Goal: Task Accomplishment & Management: Manage account settings

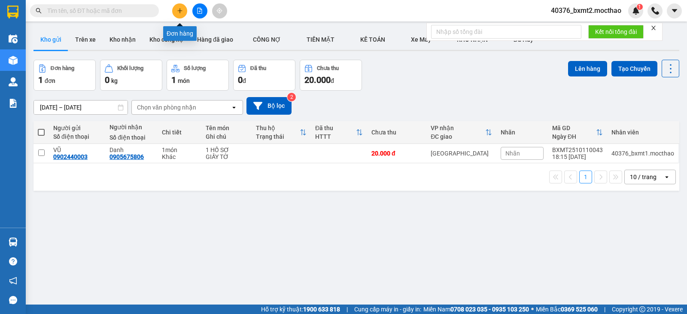
click at [180, 10] on icon "plus" at bounding box center [180, 10] width 0 height 5
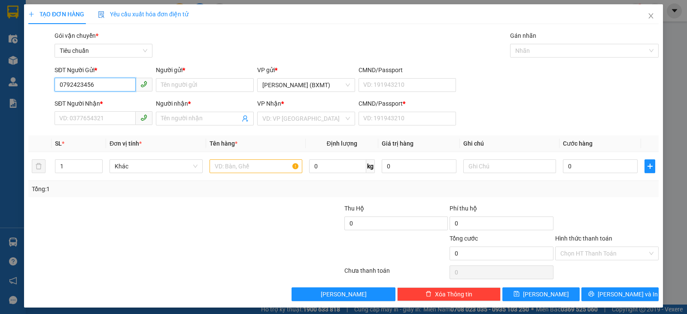
click at [110, 81] on input "0792423456" at bounding box center [95, 85] width 81 height 14
click at [110, 82] on input "0792423456" at bounding box center [95, 85] width 81 height 14
drag, startPoint x: 107, startPoint y: 86, endPoint x: 17, endPoint y: 88, distance: 89.4
click at [17, 88] on div "TẠO ĐƠN HÀNG Yêu cầu xuất hóa đơn điện tử Transit Pickup Surcharge Ids Transit …" at bounding box center [343, 157] width 687 height 314
drag, startPoint x: 87, startPoint y: 87, endPoint x: 49, endPoint y: 90, distance: 37.9
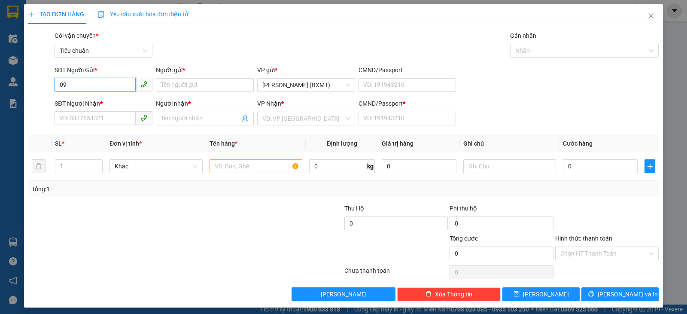
click at [49, 90] on div "SĐT Người Gửi * 09 09 Người gửi * Tên người gửi VP gửi * Hồ Chí Minh (BXMT) CMN…" at bounding box center [343, 80] width 632 height 30
type input "09"
click at [81, 122] on input "SĐT Người Nhận *" at bounding box center [95, 118] width 81 height 14
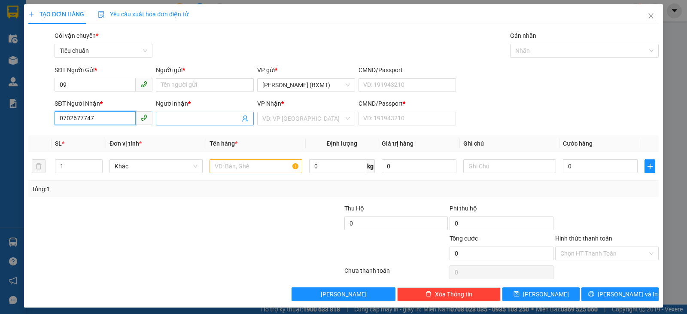
type input "0702677747"
click at [184, 120] on input "Người nhận *" at bounding box center [200, 118] width 79 height 9
type input "h"
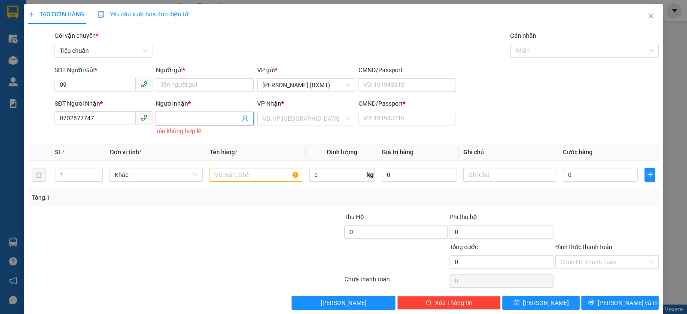
click at [162, 121] on input "Người nhận *" at bounding box center [200, 118] width 79 height 9
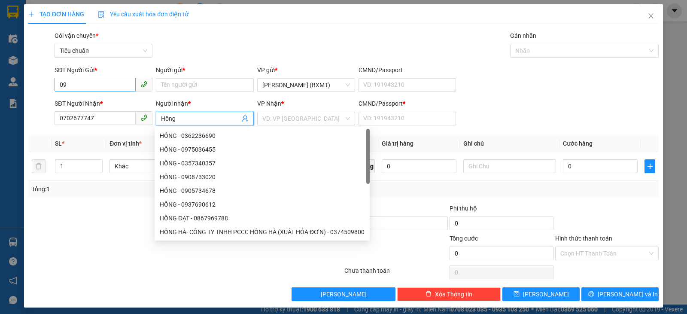
type input "Hồng"
click at [114, 89] on input "09" at bounding box center [95, 85] width 81 height 14
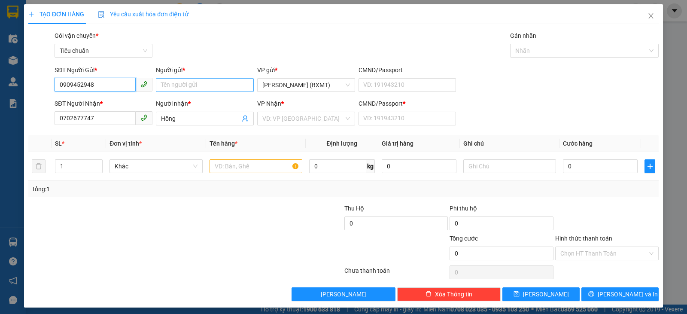
type input "0909452948"
click at [222, 86] on input "Người gửi *" at bounding box center [205, 85] width 98 height 14
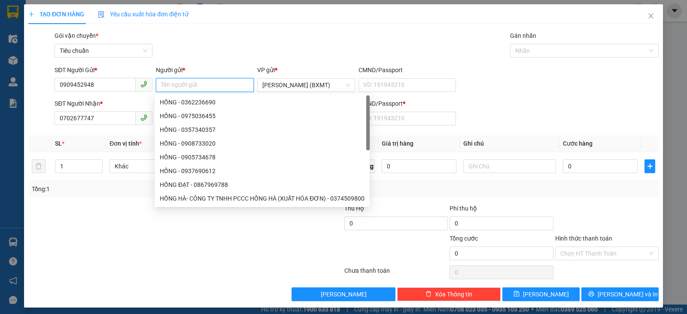
type input "n"
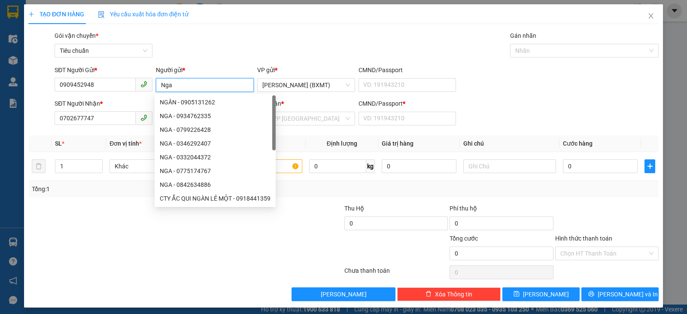
type input "Nga"
click at [238, 46] on div "Gói vận chuyển * Tiêu chuẩn Gán nhãn Nhãn" at bounding box center [357, 46] width 608 height 30
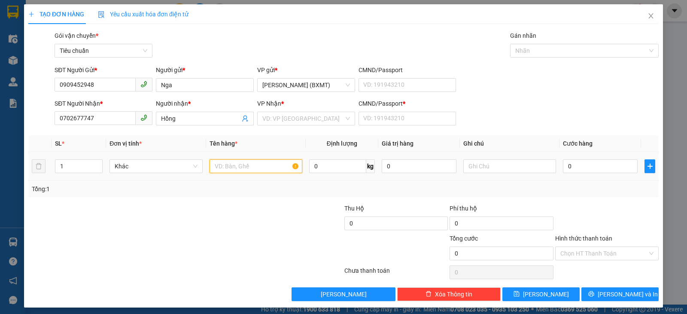
click at [250, 166] on input "text" at bounding box center [256, 166] width 93 height 14
type input "1 kiện"
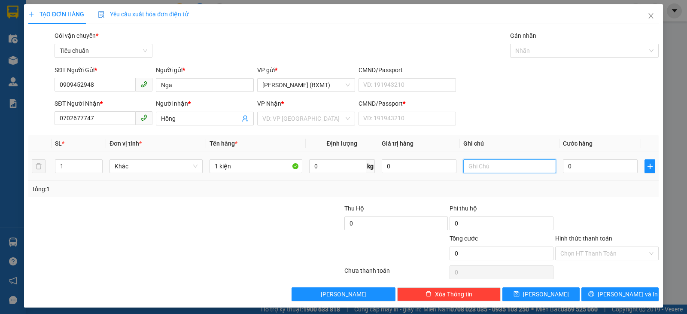
click at [480, 168] on input "text" at bounding box center [509, 166] width 93 height 14
type input "d"
type input "đ"
type input "D"
type input "ĐỒ ĂN"
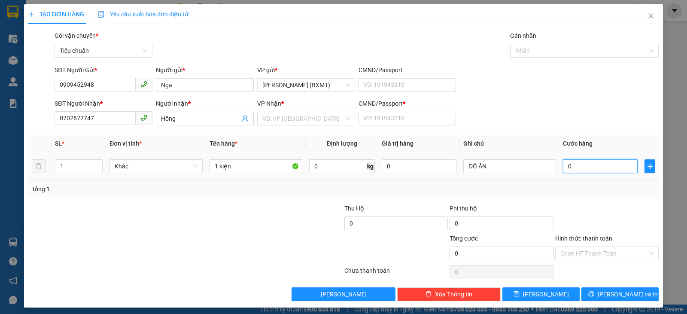
click at [610, 170] on input "0" at bounding box center [600, 166] width 75 height 14
type input "4"
type input "40"
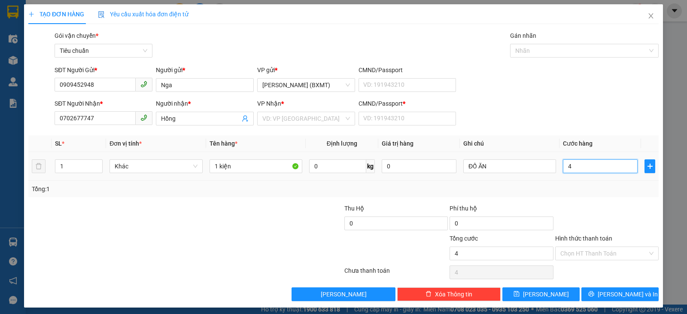
type input "40"
click at [614, 250] on input "Hình thức thanh toán" at bounding box center [603, 253] width 87 height 13
type input "40.000"
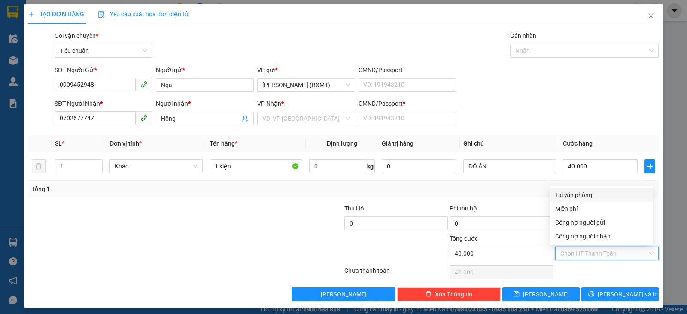
click at [598, 194] on div "Tại văn phòng" at bounding box center [601, 194] width 92 height 9
type input "0"
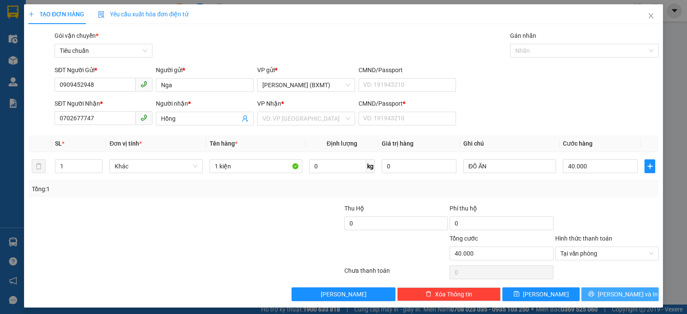
click at [621, 295] on span "Lưu và In" at bounding box center [628, 293] width 60 height 9
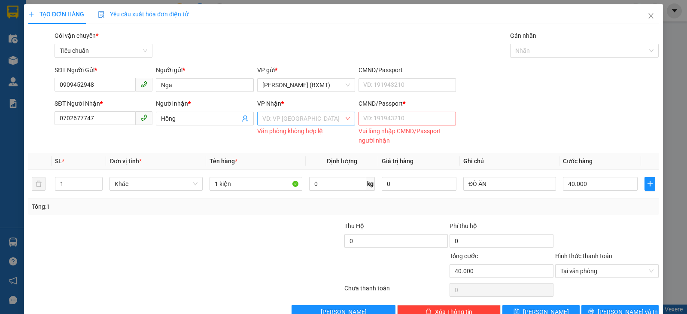
click at [315, 122] on input "search" at bounding box center [303, 118] width 82 height 13
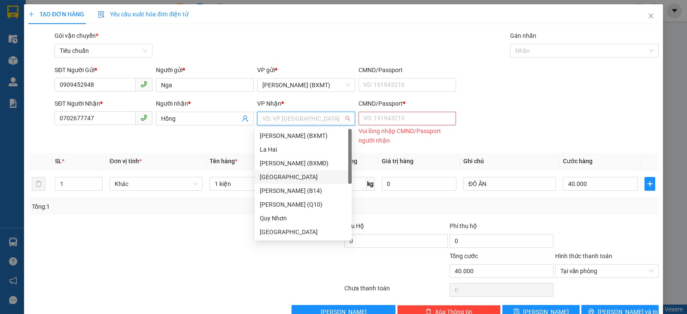
drag, startPoint x: 279, startPoint y: 174, endPoint x: 301, endPoint y: 142, distance: 38.6
click at [280, 174] on div "[PERSON_NAME]" at bounding box center [303, 176] width 87 height 9
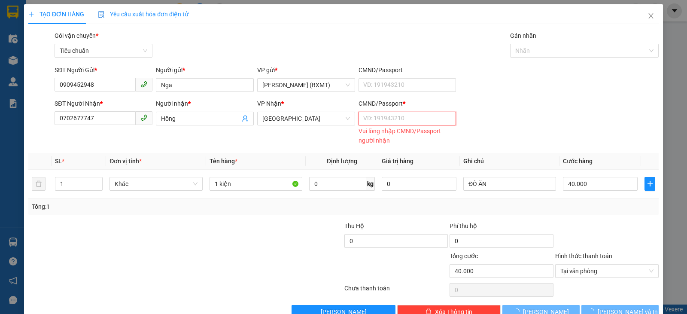
click at [389, 125] on input "CMND/Passport *" at bounding box center [408, 119] width 98 height 14
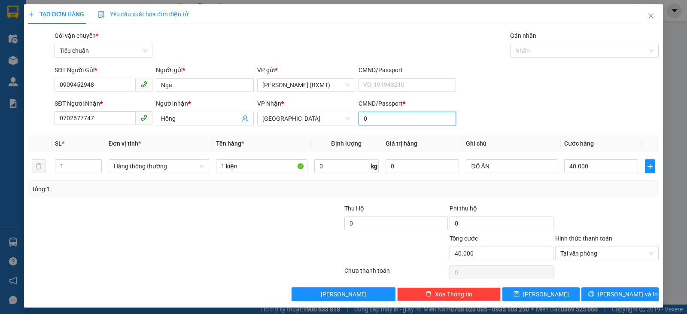
type input "0"
click at [624, 128] on div "SĐT Người Nhận * 0702677747 Người nhận * Hồng VP Nhận * Tuy Hòa CMND/Passport *…" at bounding box center [357, 114] width 608 height 30
click at [623, 300] on button "Lưu và In" at bounding box center [620, 294] width 77 height 14
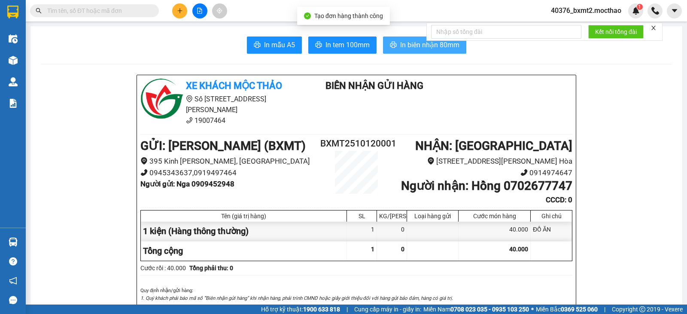
click at [395, 42] on button "In biên nhận 80mm" at bounding box center [424, 45] width 83 height 17
click at [393, 44] on icon "printer" at bounding box center [393, 44] width 7 height 7
click at [337, 44] on span "In tem 100mm" at bounding box center [348, 45] width 44 height 11
click at [546, 95] on div "Xe khách Mộc Thảo Số 227 đường Nguyễn Tất Thành 19007464 Biên Nhận Gửi Hàng" at bounding box center [357, 105] width 436 height 53
click at [199, 10] on icon "file-add" at bounding box center [200, 11] width 6 height 6
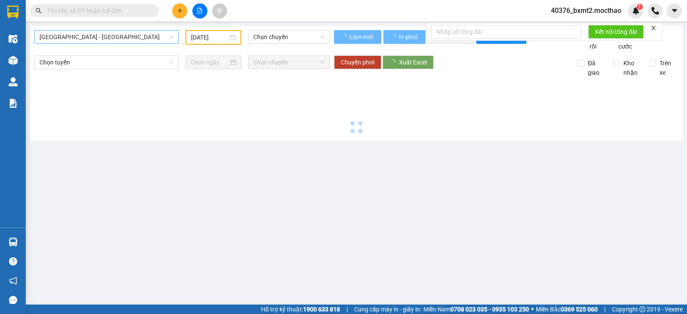
type input "12/10/2025"
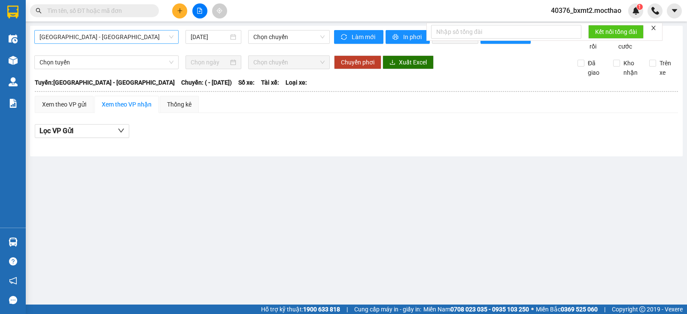
click at [122, 43] on span "Sài Gòn - Tuy Hòa" at bounding box center [107, 36] width 134 height 13
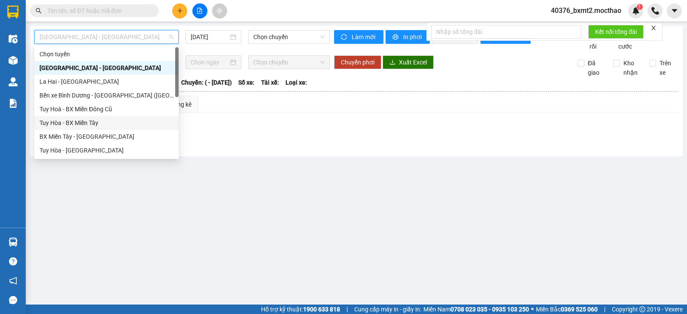
click at [71, 121] on div "Tuy Hòa - BX Miền Tây" at bounding box center [107, 122] width 134 height 9
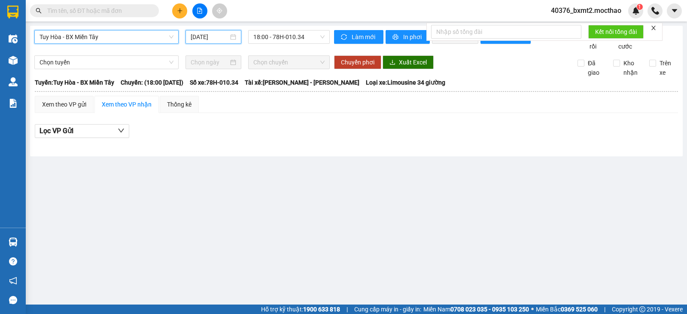
click at [214, 37] on input "12/10/2025" at bounding box center [210, 36] width 38 height 9
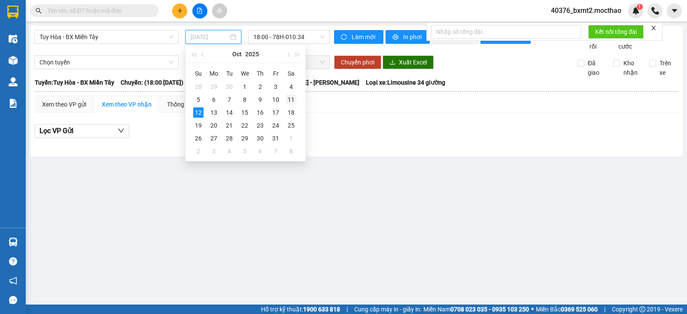
click at [289, 98] on div "11" at bounding box center [291, 99] width 10 height 10
type input "11/10/2025"
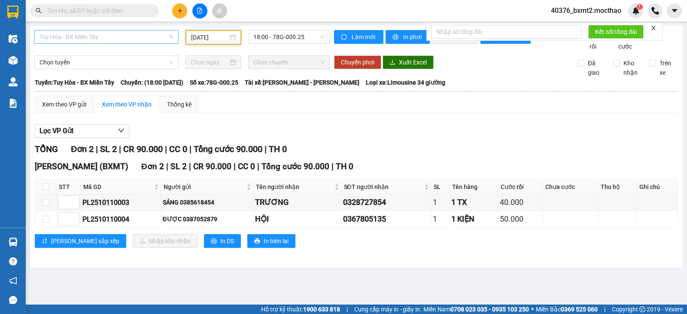
click at [148, 35] on span "Tuy Hòa - BX Miền Tây" at bounding box center [107, 36] width 134 height 13
click at [305, 37] on span "18:00 - 78G-000.25" at bounding box center [288, 36] width 71 height 13
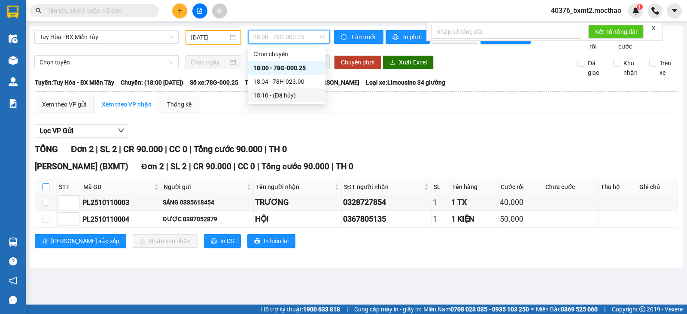
click at [44, 190] on input "checkbox" at bounding box center [46, 186] width 7 height 7
checkbox input "true"
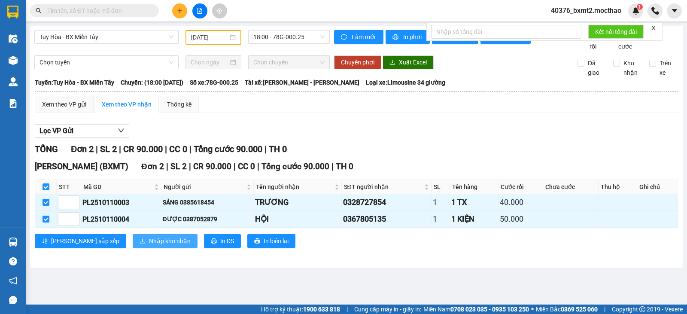
click at [149, 246] on span "Nhập kho nhận" at bounding box center [170, 240] width 42 height 9
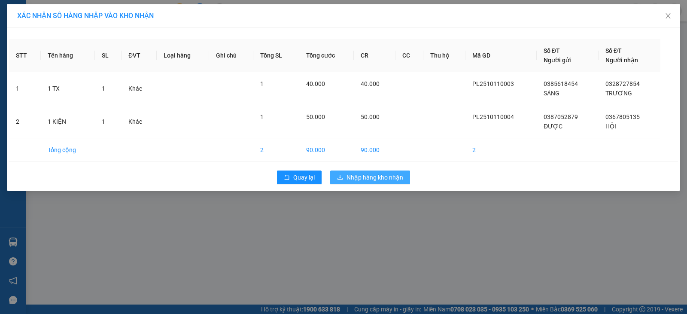
click at [378, 180] on span "Nhập hàng kho nhận" at bounding box center [375, 177] width 57 height 9
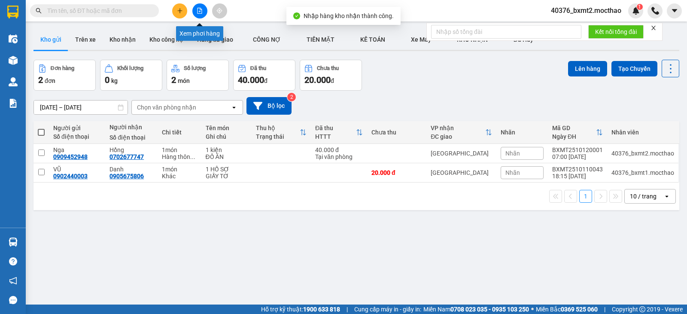
click at [199, 10] on icon "file-add" at bounding box center [200, 11] width 6 height 6
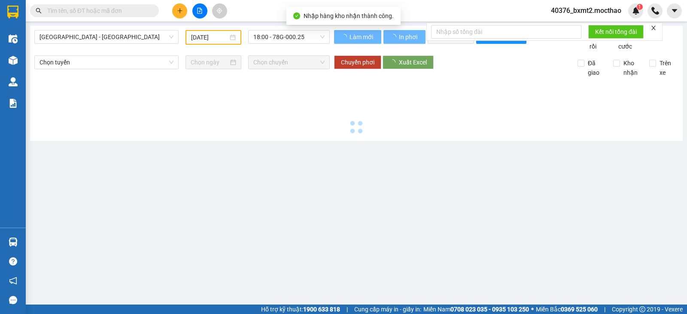
type input "12/10/2025"
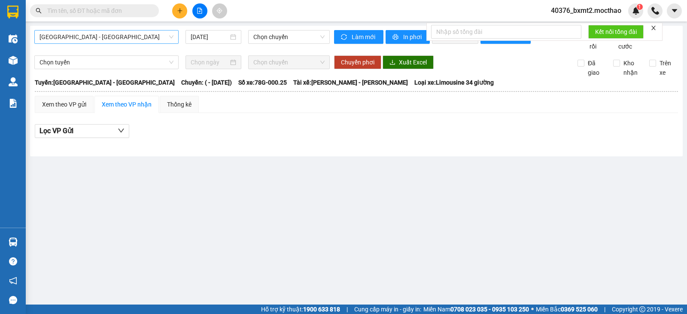
click at [154, 34] on span "Sài Gòn - Tuy Hòa" at bounding box center [107, 36] width 134 height 13
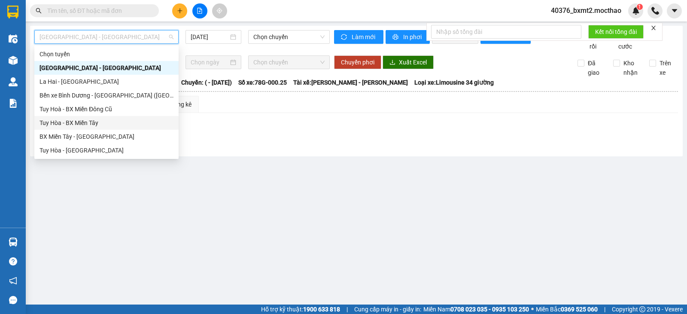
click at [55, 121] on div "Tuy Hòa - BX Miền Tây" at bounding box center [107, 122] width 134 height 9
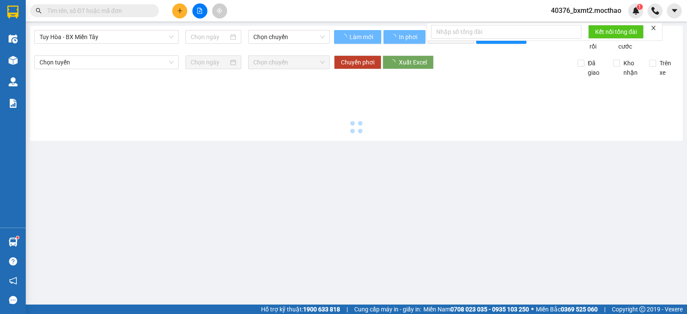
click at [284, 30] on div "Tuy Hòa - BX Miền Tây Chọn chuyến Làm mới In phơi In đơn chọn Thống kê Lọc Cước…" at bounding box center [356, 83] width 653 height 115
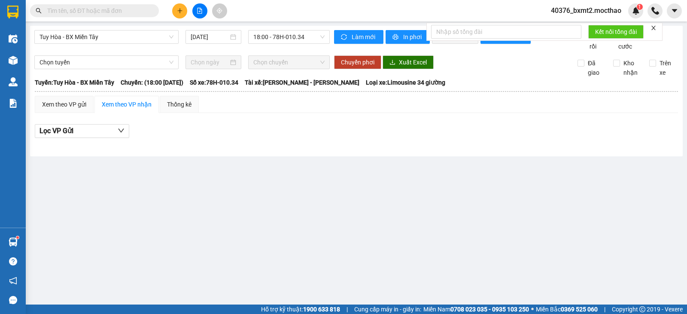
click at [195, 44] on div "Tuy Hòa - BX Miền Tây 12/10/2025 18:00 - 78H-010.34" at bounding box center [181, 40] width 295 height 21
click at [203, 36] on input "12/10/2025" at bounding box center [210, 36] width 38 height 9
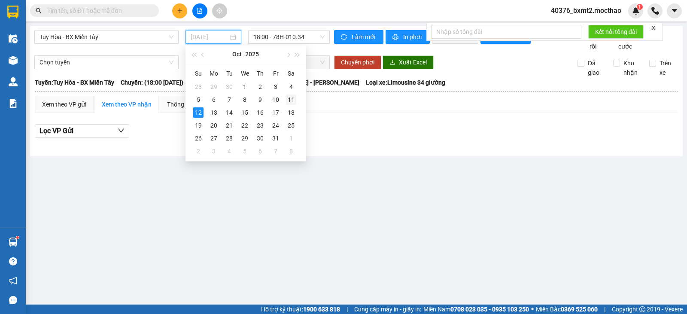
click at [293, 100] on div "11" at bounding box center [291, 99] width 10 height 10
type input "11/10/2025"
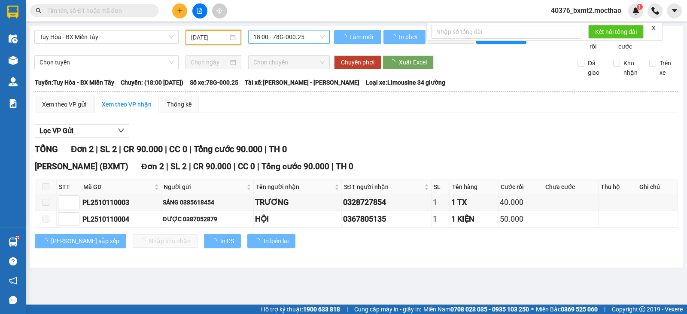
click at [307, 40] on span "18:00 - 78G-000.25" at bounding box center [288, 36] width 71 height 13
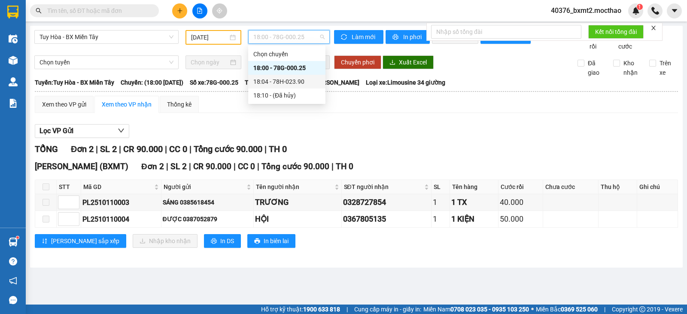
click at [292, 82] on div "18:04 - 78H-023.90" at bounding box center [286, 81] width 67 height 9
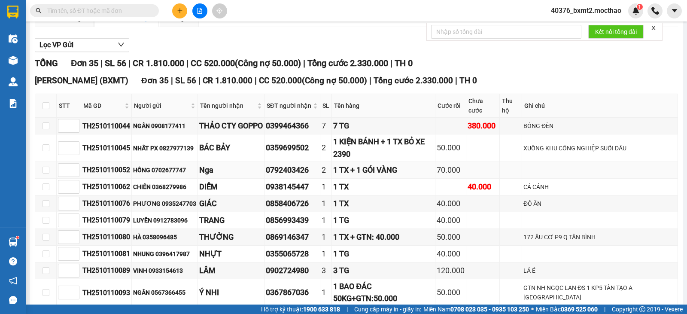
scroll to position [129, 0]
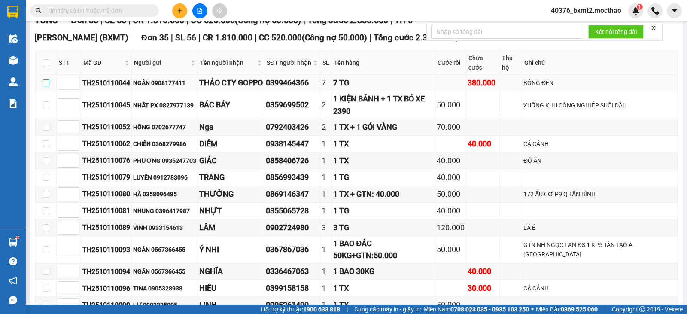
click at [47, 86] on input "checkbox" at bounding box center [46, 82] width 7 height 7
checkbox input "true"
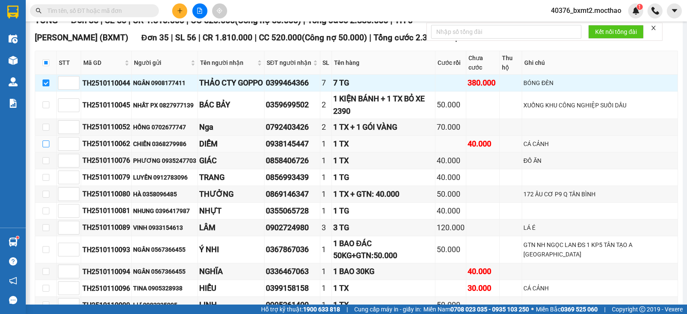
click at [45, 147] on input "checkbox" at bounding box center [46, 143] width 7 height 7
checkbox input "true"
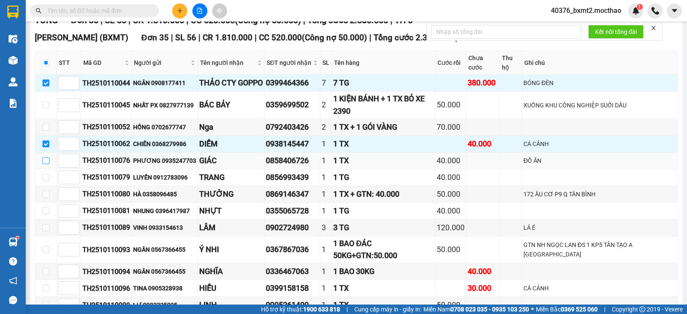
click at [46, 164] on input "checkbox" at bounding box center [46, 160] width 7 height 7
checkbox input "true"
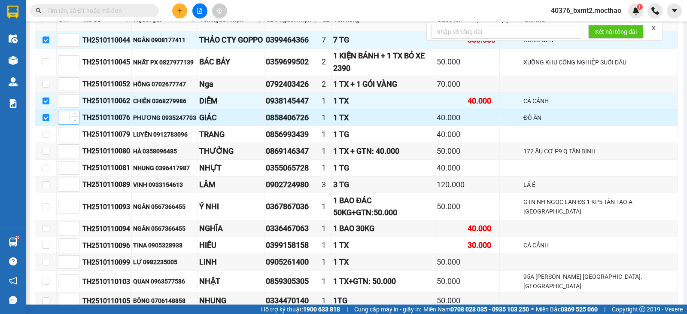
scroll to position [215, 0]
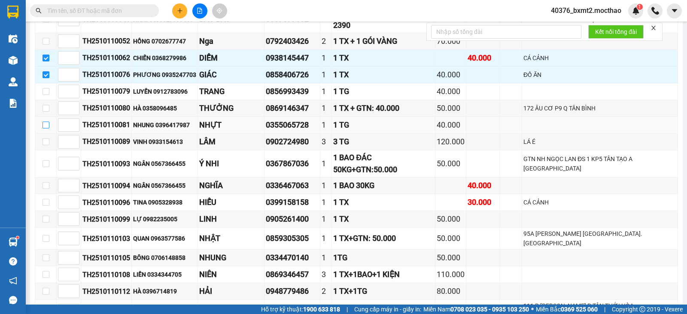
click at [46, 128] on input "checkbox" at bounding box center [46, 125] width 7 height 7
checkbox input "true"
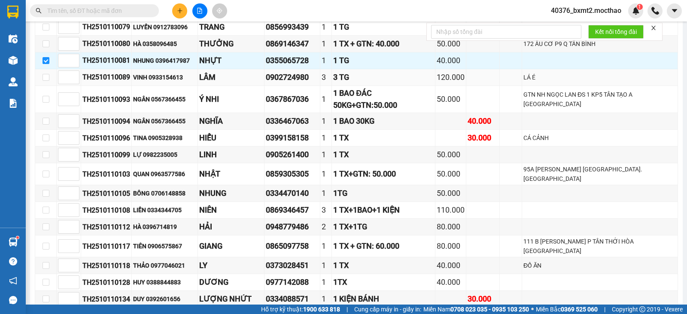
scroll to position [301, 0]
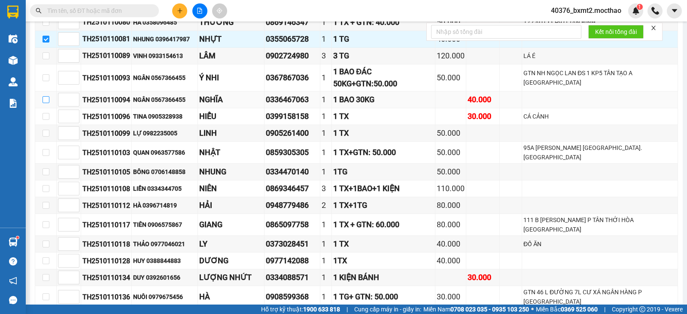
click at [45, 103] on input "checkbox" at bounding box center [46, 99] width 7 height 7
checkbox input "true"
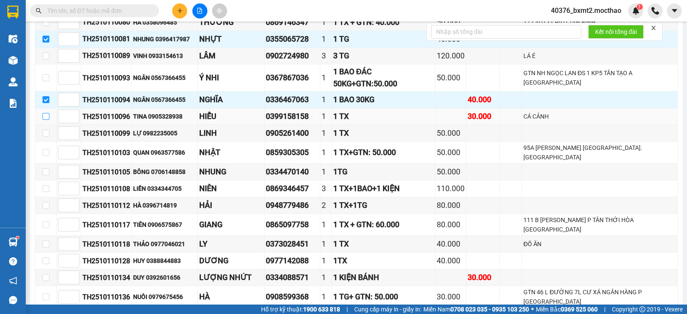
click at [47, 120] on input "checkbox" at bounding box center [46, 116] width 7 height 7
checkbox input "true"
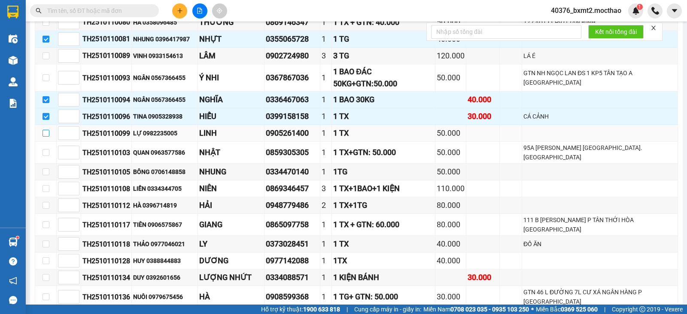
click at [47, 137] on input "checkbox" at bounding box center [46, 133] width 7 height 7
checkbox input "true"
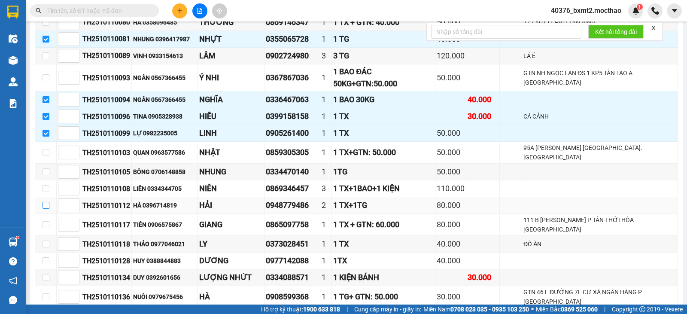
click at [48, 208] on input "checkbox" at bounding box center [46, 205] width 7 height 7
checkbox input "true"
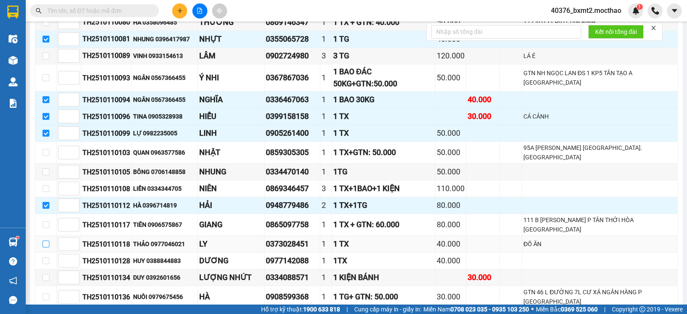
click at [46, 243] on input "checkbox" at bounding box center [46, 244] width 7 height 7
checkbox input "true"
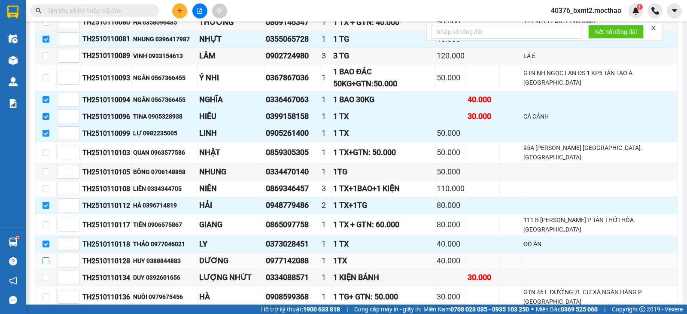
click at [46, 261] on input "checkbox" at bounding box center [46, 260] width 7 height 7
checkbox input "true"
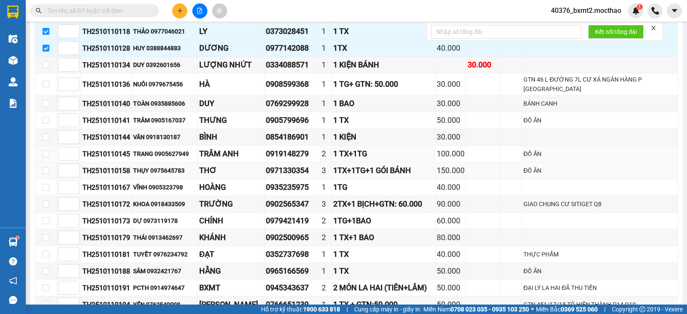
scroll to position [515, 0]
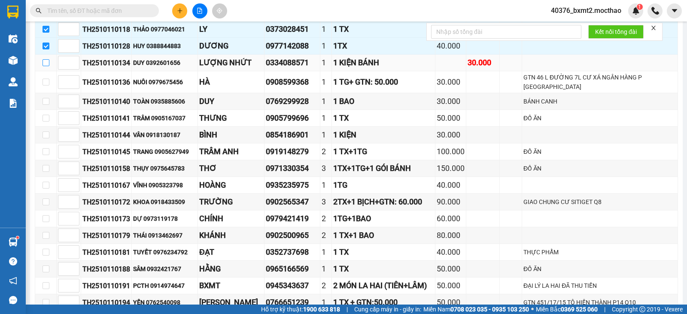
click at [44, 66] on label at bounding box center [46, 62] width 7 height 9
click at [44, 66] on input "checkbox" at bounding box center [46, 62] width 7 height 7
checkbox input "true"
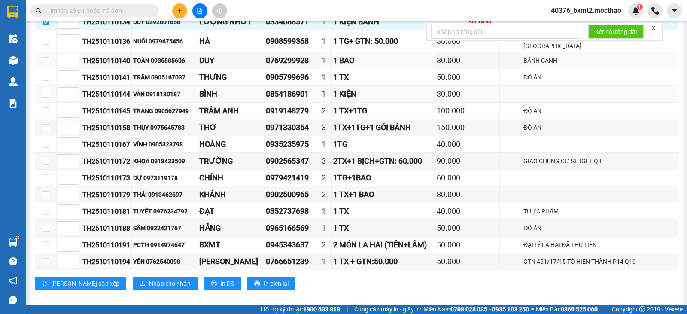
scroll to position [558, 0]
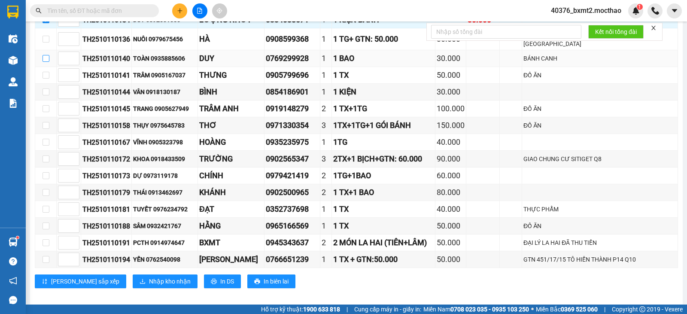
click at [43, 61] on input "checkbox" at bounding box center [46, 58] width 7 height 7
checkbox input "true"
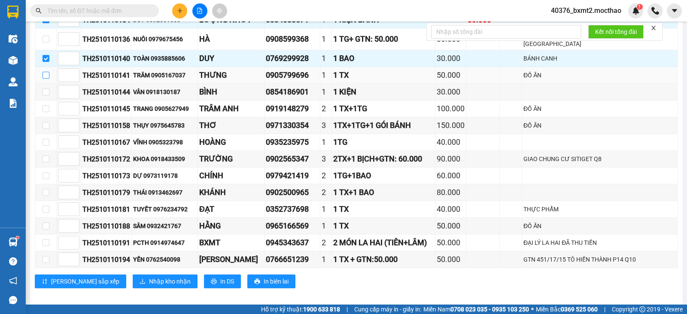
click at [44, 73] on input "checkbox" at bounding box center [46, 75] width 7 height 7
checkbox input "true"
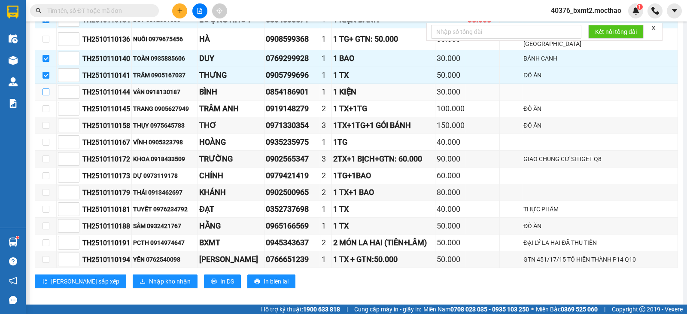
click at [47, 90] on input "checkbox" at bounding box center [46, 91] width 7 height 7
checkbox input "true"
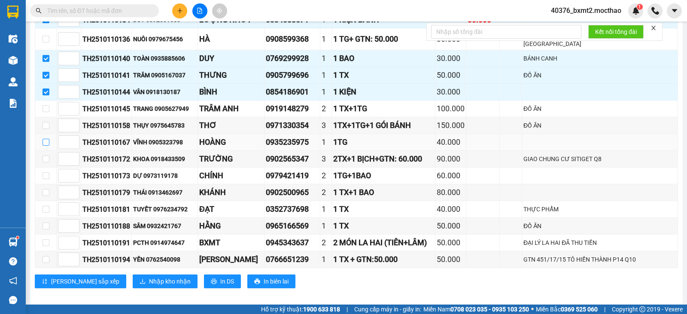
click at [45, 139] on input "checkbox" at bounding box center [46, 142] width 7 height 7
checkbox input "true"
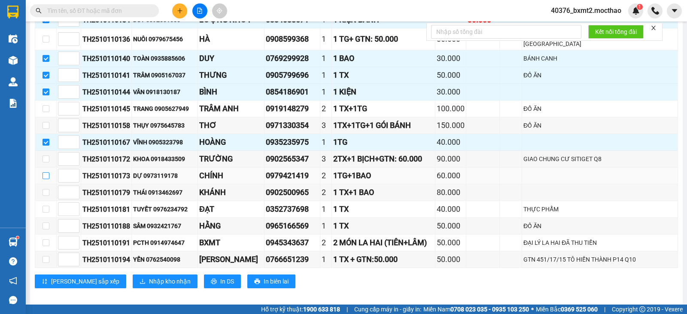
click at [47, 176] on input "checkbox" at bounding box center [46, 175] width 7 height 7
checkbox input "true"
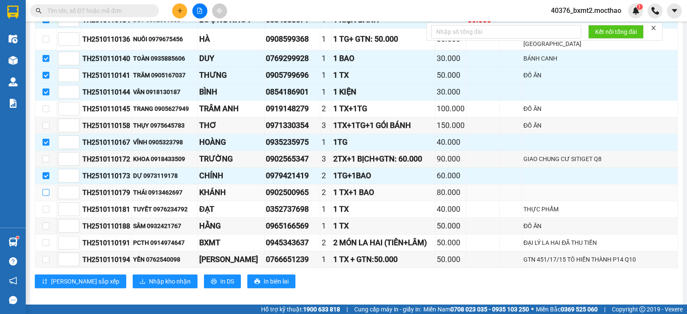
click at [47, 189] on input "checkbox" at bounding box center [46, 192] width 7 height 7
checkbox input "true"
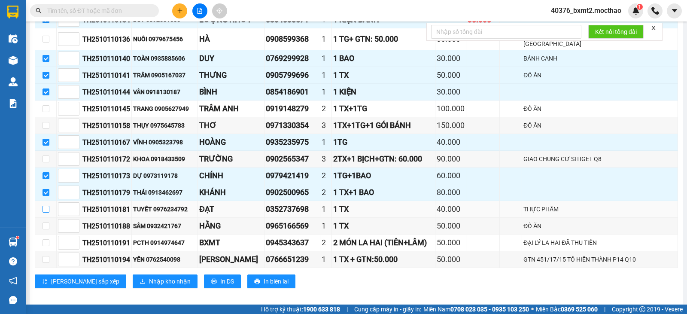
click at [46, 209] on input "checkbox" at bounding box center [46, 209] width 7 height 7
checkbox input "true"
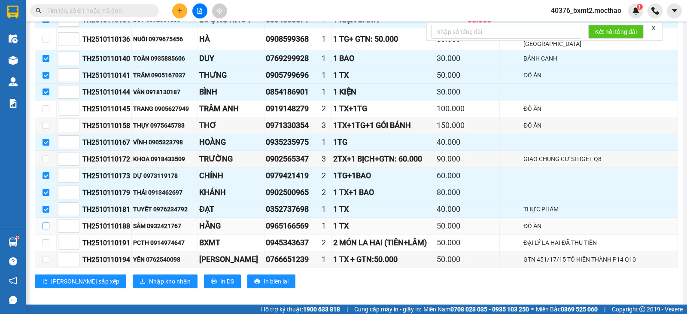
click at [46, 225] on input "checkbox" at bounding box center [46, 225] width 7 height 7
checkbox input "true"
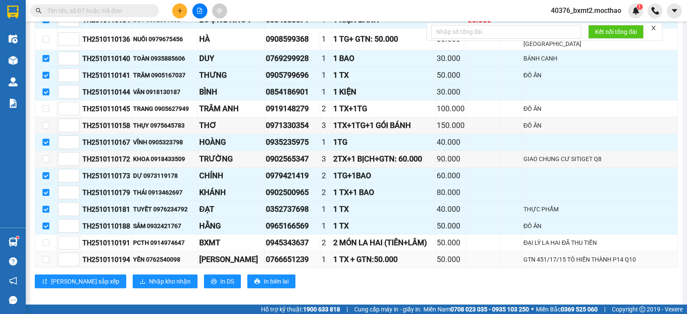
scroll to position [565, 0]
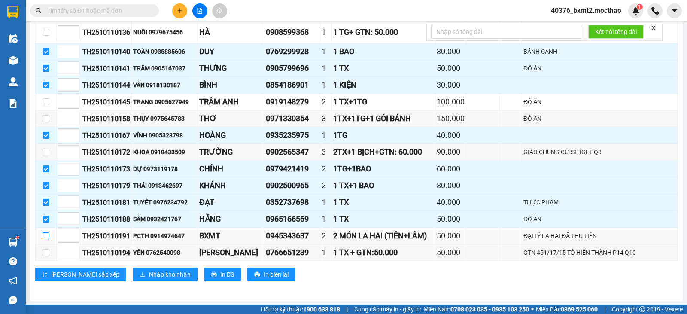
click at [46, 237] on input "checkbox" at bounding box center [46, 235] width 7 height 7
checkbox input "true"
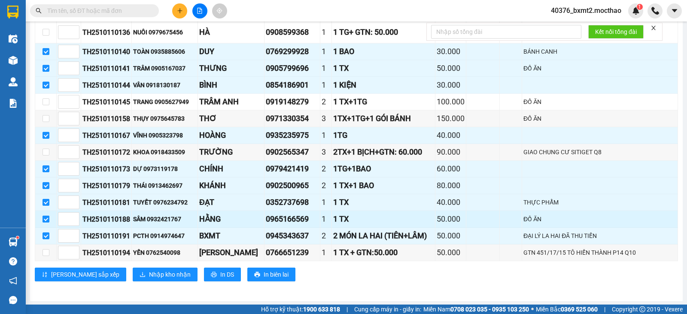
click at [44, 220] on input "checkbox" at bounding box center [46, 219] width 7 height 7
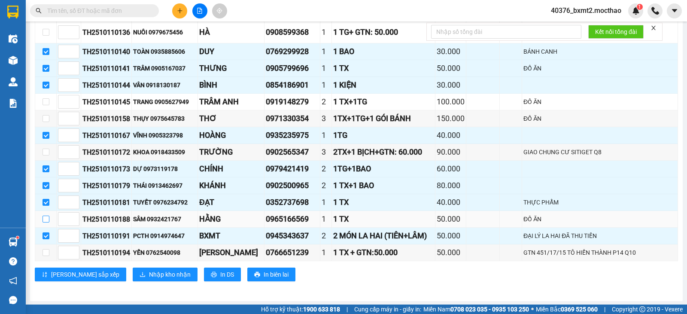
click at [45, 220] on input "checkbox" at bounding box center [46, 219] width 7 height 7
checkbox input "true"
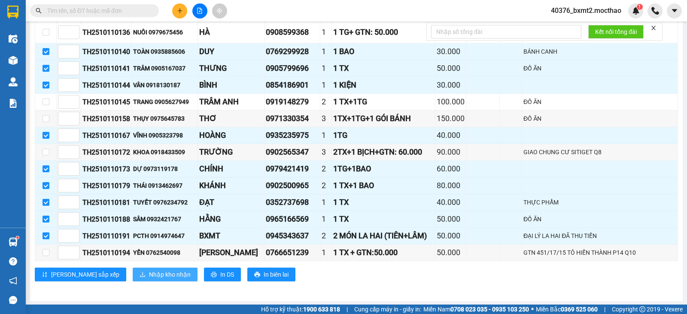
click at [149, 272] on span "Nhập kho nhận" at bounding box center [170, 274] width 42 height 9
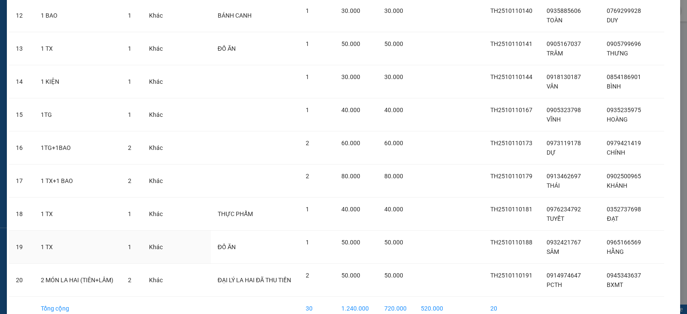
scroll to position [482, 0]
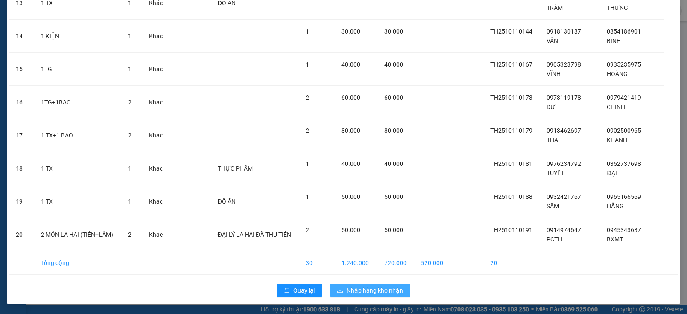
click at [384, 288] on span "Nhập hàng kho nhận" at bounding box center [375, 290] width 57 height 9
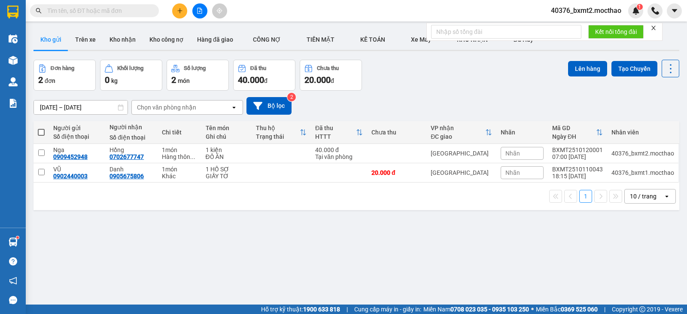
click at [655, 26] on icon "close" at bounding box center [654, 28] width 6 height 6
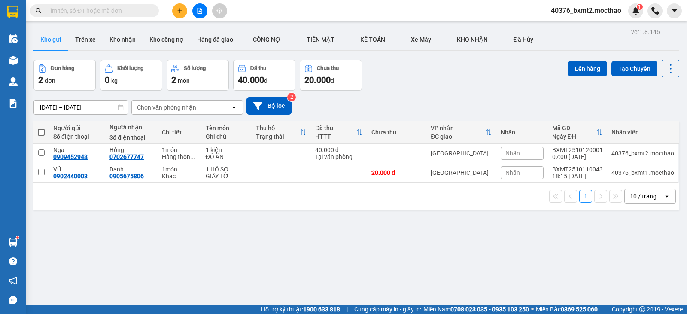
click at [200, 8] on icon "file-add" at bounding box center [200, 11] width 5 height 6
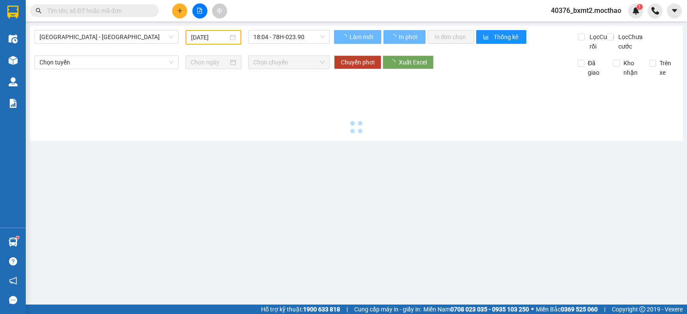
type input "12/10/2025"
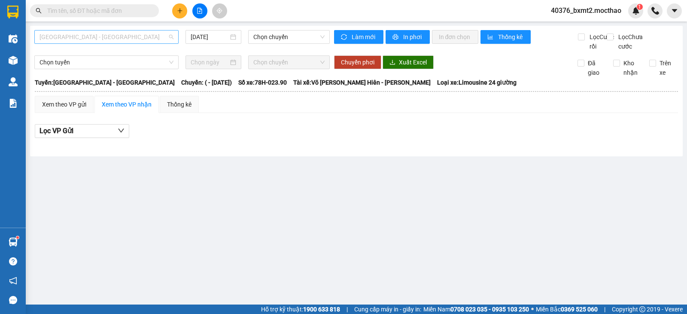
click at [123, 35] on span "Sài Gòn - Tuy Hòa" at bounding box center [107, 36] width 134 height 13
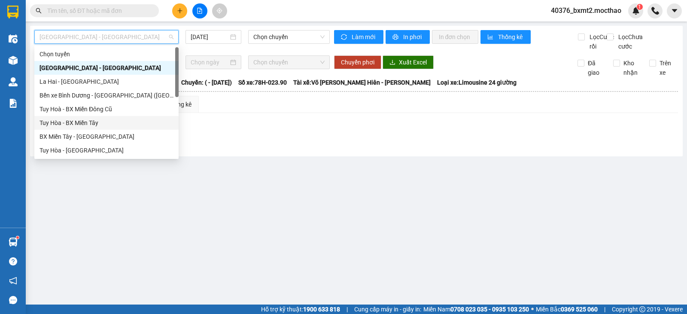
click at [86, 122] on div "Tuy Hòa - BX Miền Tây" at bounding box center [107, 122] width 134 height 9
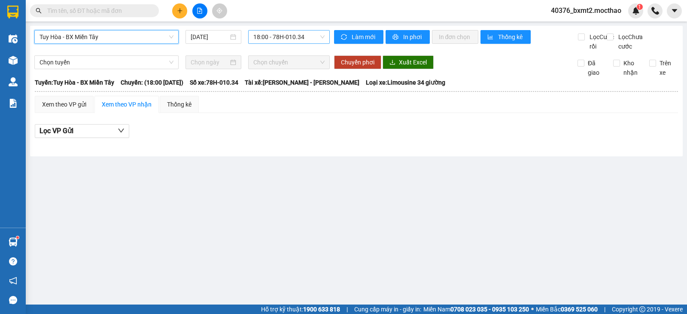
click at [291, 35] on span "18:00 - 78H-010.34" at bounding box center [288, 36] width 71 height 13
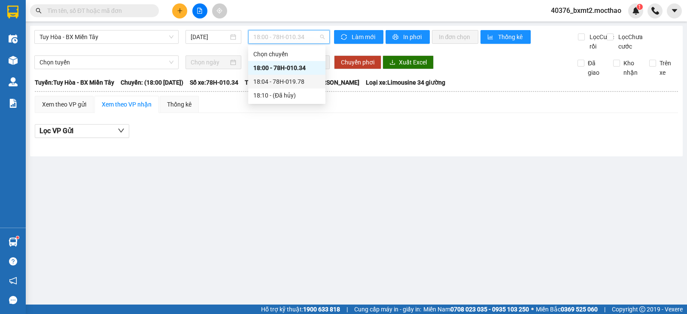
drag, startPoint x: 285, startPoint y: 82, endPoint x: 279, endPoint y: 81, distance: 6.1
click at [285, 82] on div "18:04 - 78H-019.78" at bounding box center [286, 81] width 67 height 9
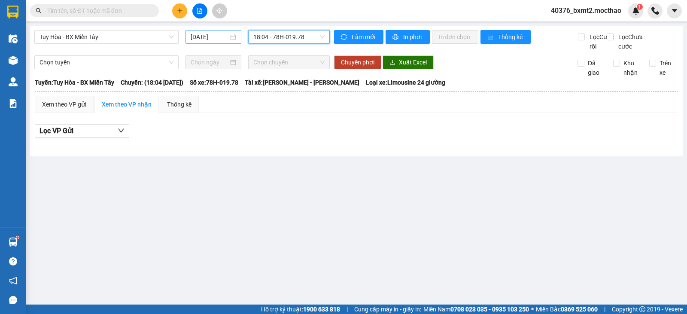
click at [204, 38] on input "12/10/2025" at bounding box center [210, 36] width 38 height 9
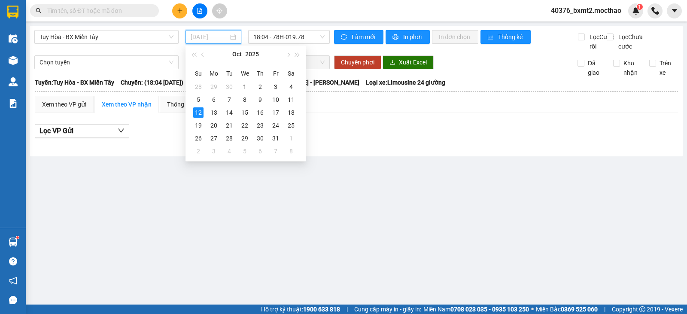
drag, startPoint x: 292, startPoint y: 101, endPoint x: 41, endPoint y: 57, distance: 255.5
click at [294, 102] on div "11" at bounding box center [291, 99] width 10 height 10
type input "11/10/2025"
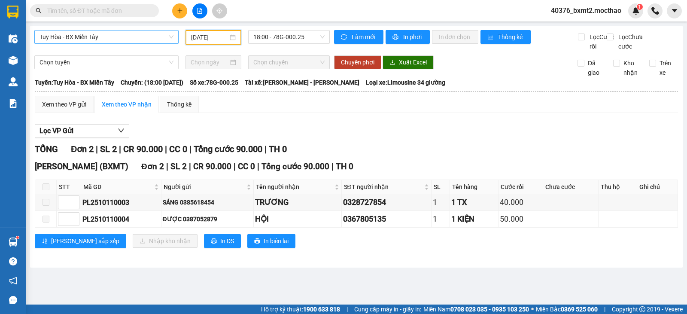
click at [79, 37] on span "Tuy Hòa - BX Miền Tây" at bounding box center [107, 36] width 134 height 13
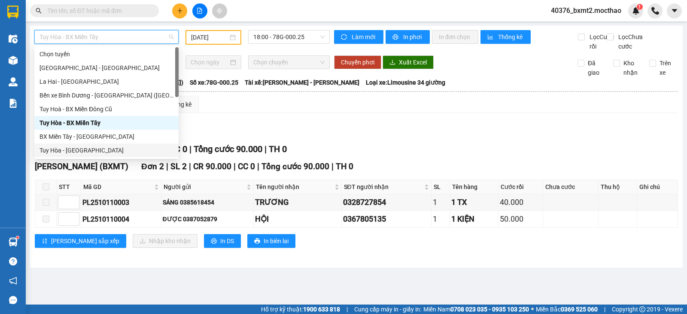
click at [415, 138] on div "Lọc VP Gửi" at bounding box center [356, 131] width 643 height 14
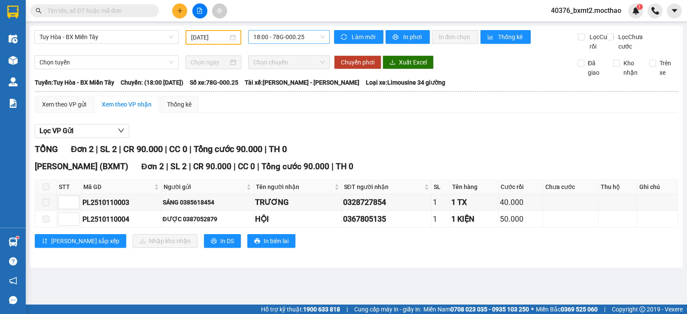
click at [272, 34] on span "18:00 - 78G-000.25" at bounding box center [288, 36] width 71 height 13
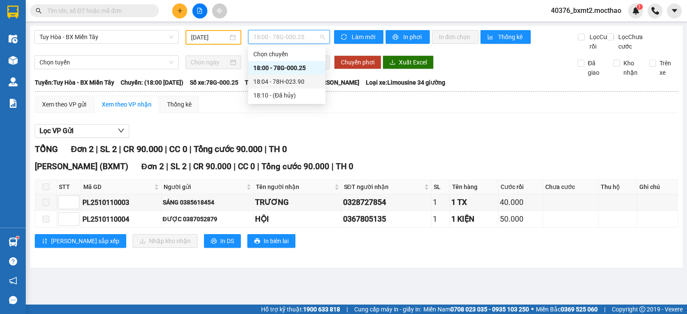
click at [285, 83] on div "18:04 - 78H-023.90" at bounding box center [286, 81] width 67 height 9
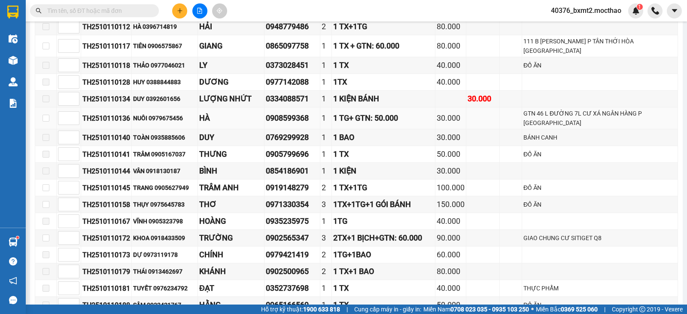
scroll to position [436, 0]
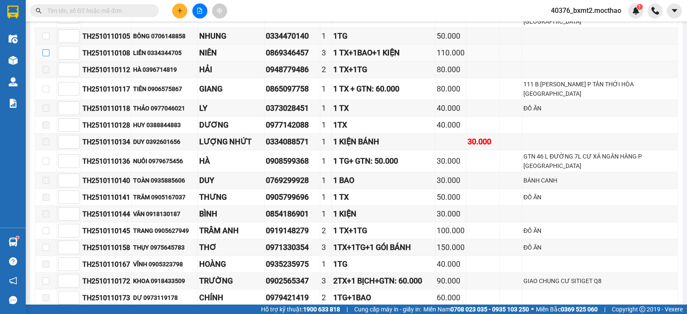
click at [45, 56] on input "checkbox" at bounding box center [46, 52] width 7 height 7
checkbox input "true"
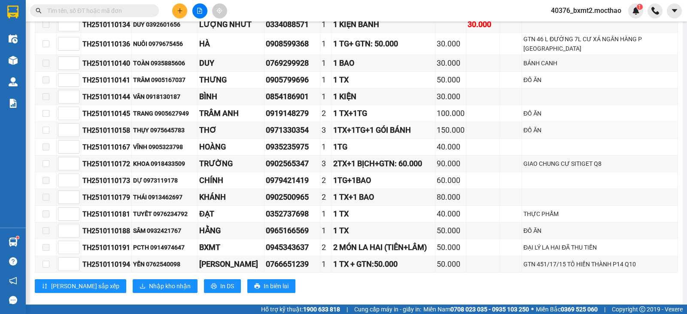
scroll to position [565, 0]
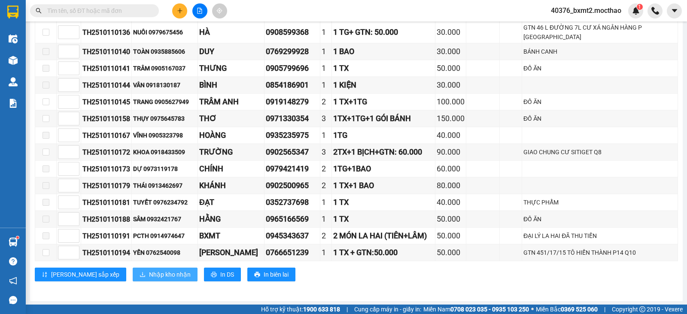
click at [149, 274] on span "Nhập kho nhận" at bounding box center [170, 274] width 42 height 9
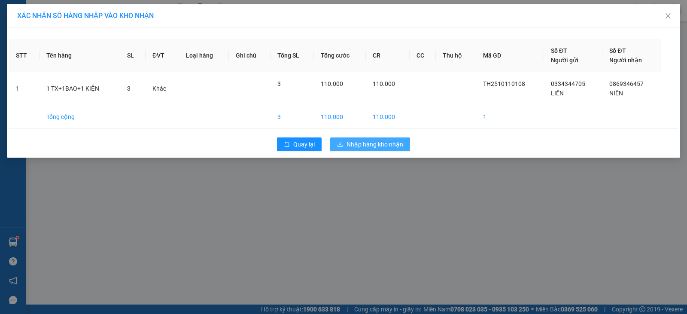
click at [390, 146] on span "Nhập hàng kho nhận" at bounding box center [375, 144] width 57 height 9
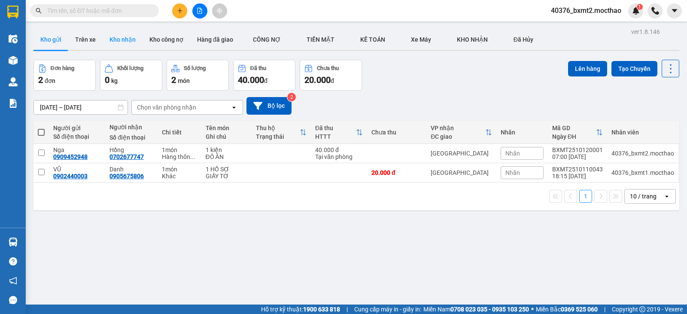
click at [122, 41] on button "Kho nhận" at bounding box center [123, 39] width 40 height 21
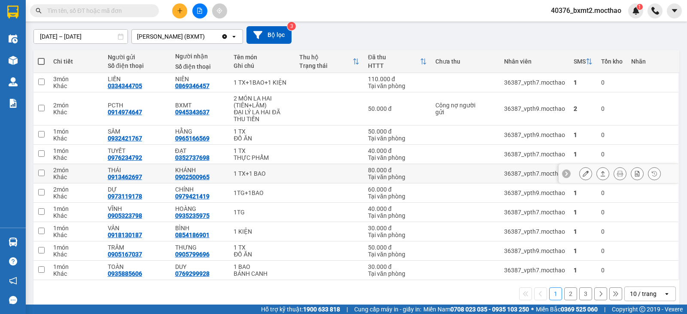
scroll to position [82, 0]
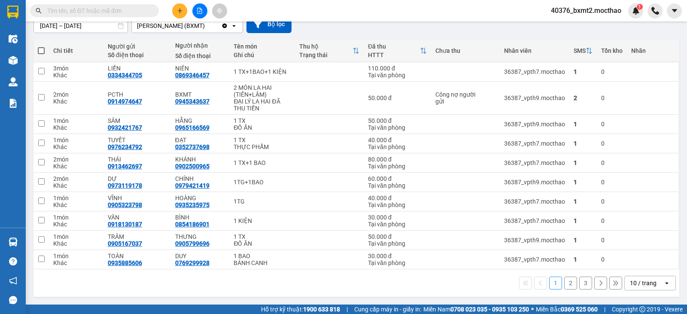
click at [645, 281] on div "10 / trang" at bounding box center [643, 283] width 27 height 9
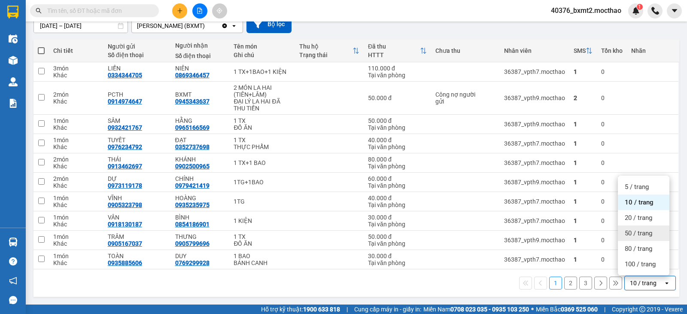
click at [643, 230] on span "50 / trang" at bounding box center [638, 233] width 27 height 9
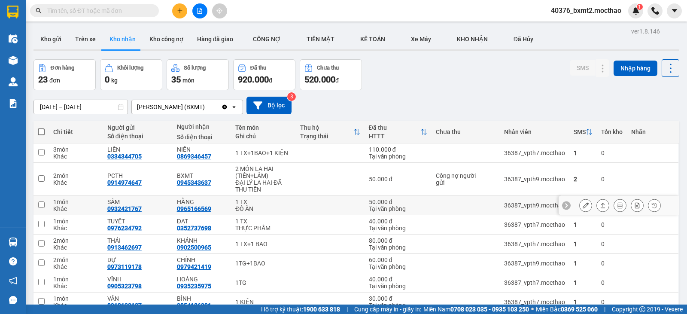
scroll to position [0, 0]
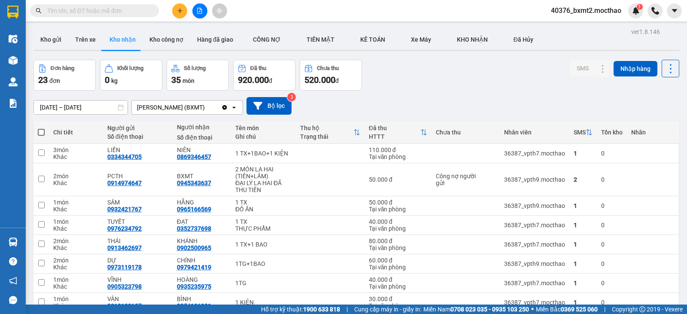
click at [402, 95] on div "10/10/2025 – 12/10/2025 Press the down arrow key to interact with the calendar …" at bounding box center [357, 106] width 646 height 30
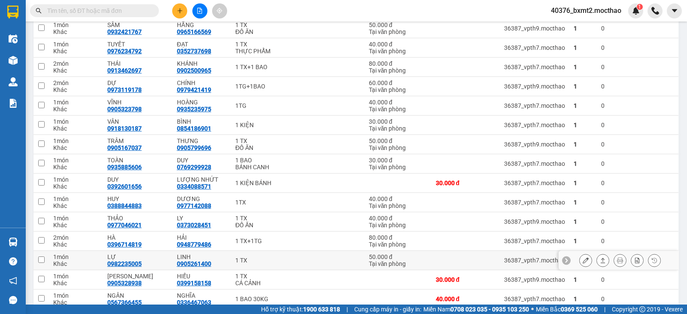
scroll to position [247, 0]
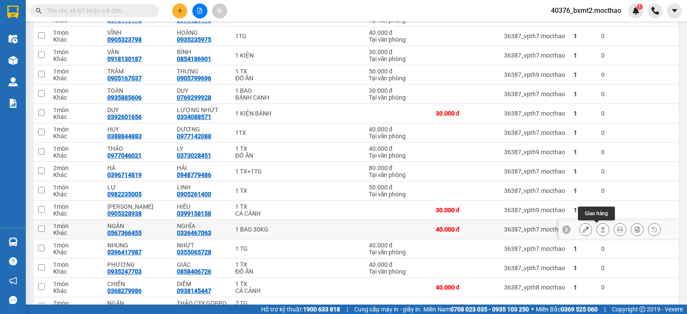
click at [597, 233] on button at bounding box center [603, 229] width 12 height 15
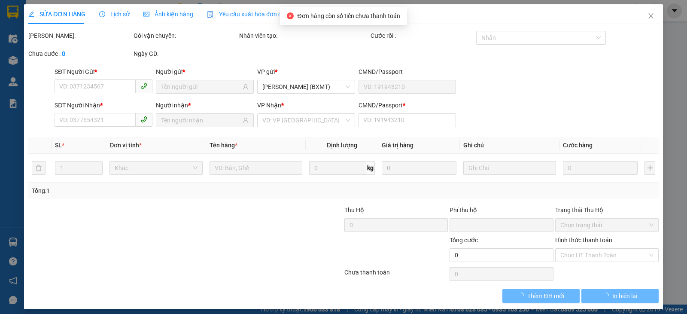
type input "0567366455"
type input "NGÂN"
type input "0336467063"
type input "NGHĨA"
type input "1"
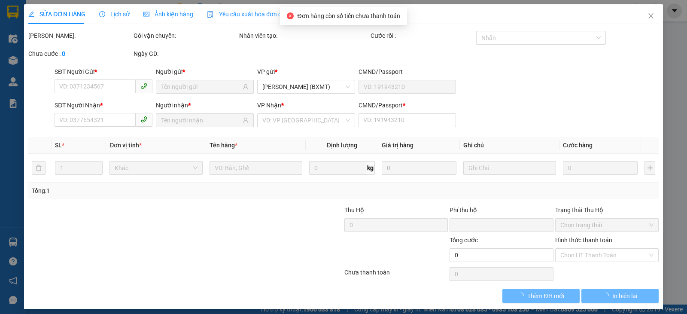
type input "0"
type input "40.000"
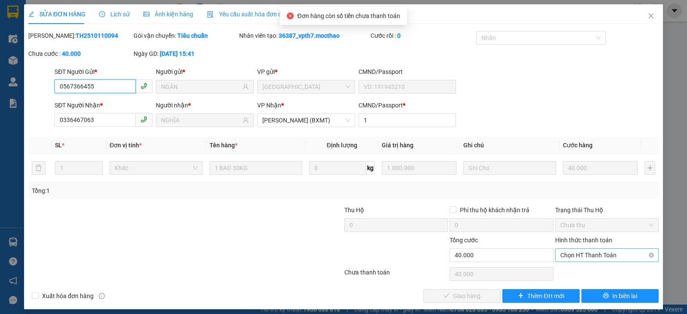
click at [591, 256] on span "Chọn HT Thanh Toán" at bounding box center [606, 255] width 93 height 13
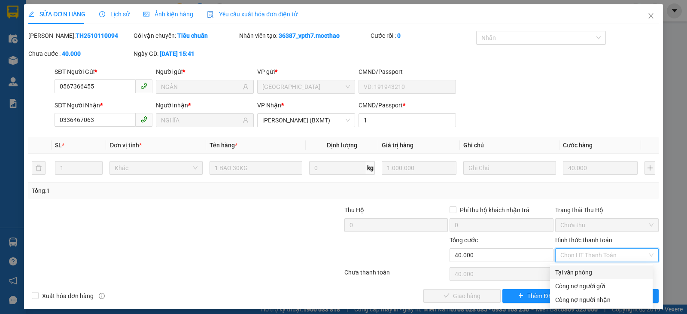
drag, startPoint x: 576, startPoint y: 271, endPoint x: 461, endPoint y: 308, distance: 120.3
click at [576, 272] on div "Tại văn phòng" at bounding box center [601, 272] width 92 height 9
type input "0"
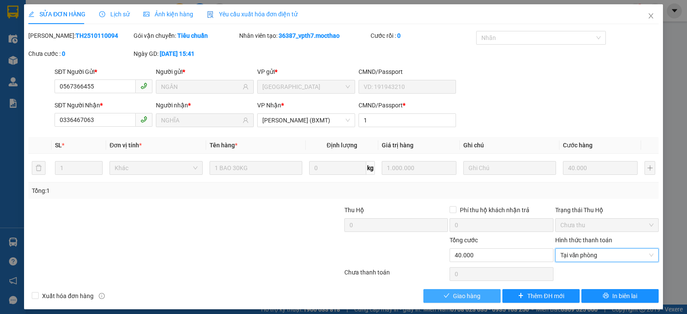
click at [444, 290] on button "Giao hàng" at bounding box center [461, 296] width 77 height 14
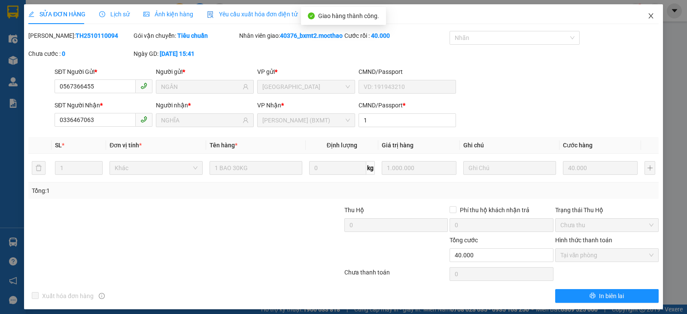
click at [648, 13] on icon "close" at bounding box center [651, 15] width 7 height 7
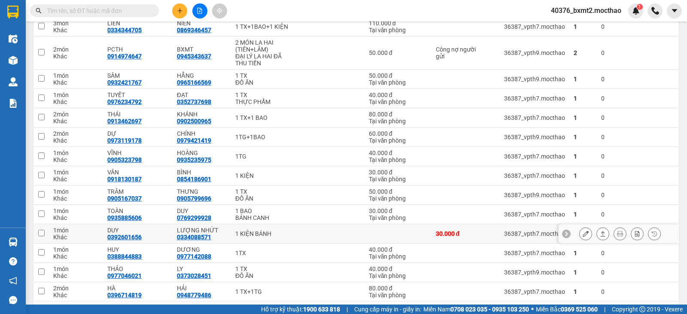
scroll to position [86, 0]
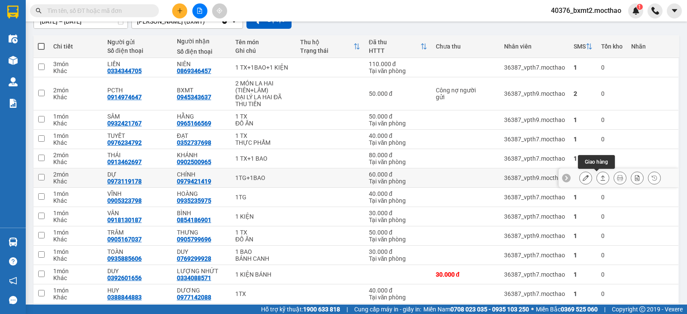
click at [600, 178] on icon at bounding box center [603, 178] width 6 height 6
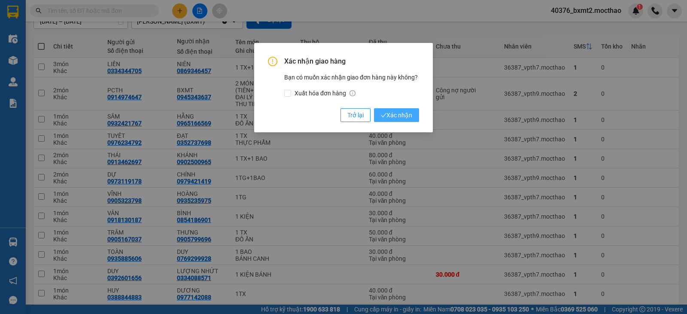
click at [397, 116] on span "Xác nhận" at bounding box center [396, 114] width 31 height 9
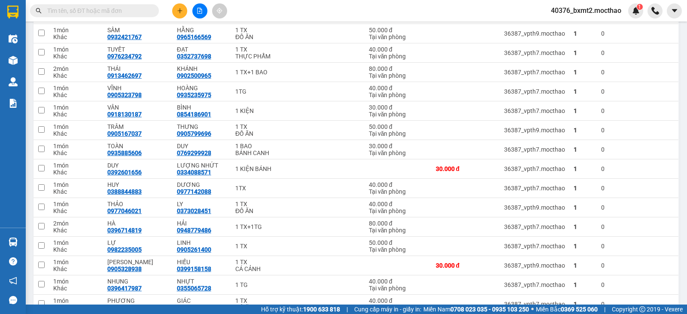
scroll to position [294, 0]
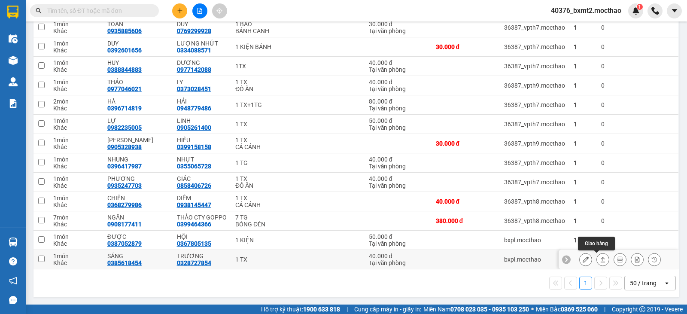
click at [600, 262] on icon at bounding box center [603, 259] width 6 height 6
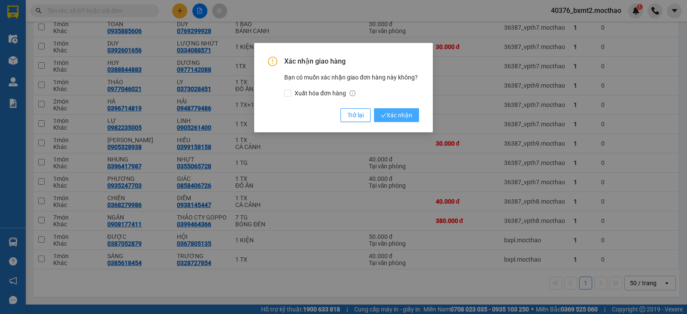
click at [400, 113] on span "Xác nhận" at bounding box center [396, 114] width 31 height 9
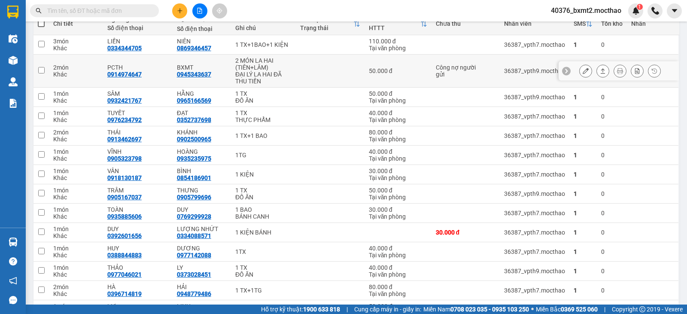
scroll to position [103, 0]
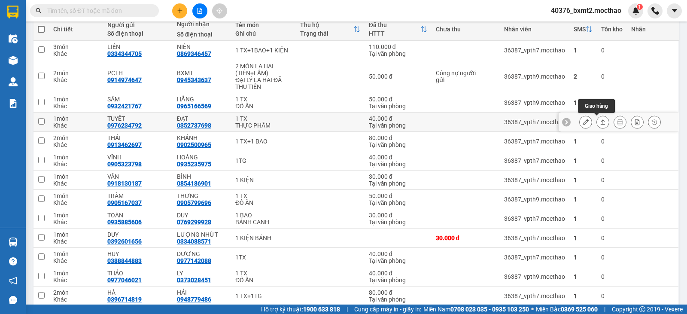
click at [600, 121] on icon at bounding box center [603, 122] width 6 height 6
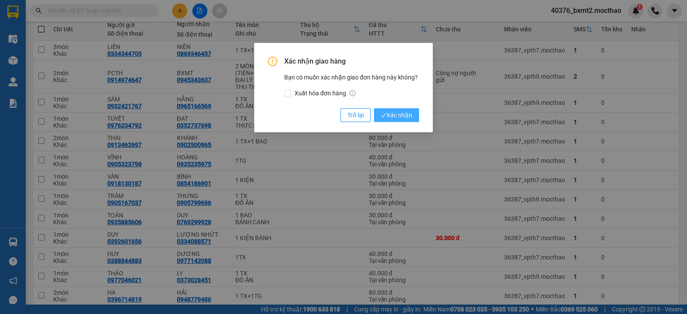
click at [391, 111] on span "Xác nhận" at bounding box center [396, 114] width 31 height 9
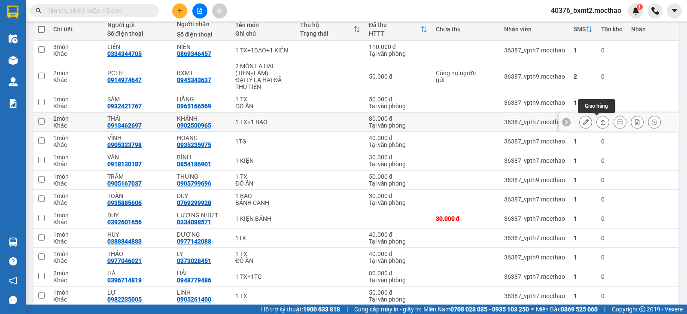
click at [600, 119] on button at bounding box center [603, 122] width 12 height 15
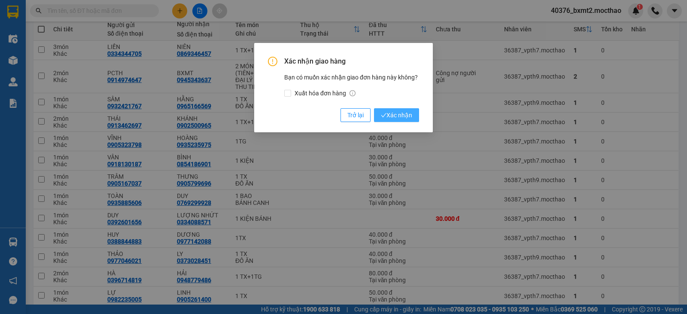
click at [385, 118] on icon "check" at bounding box center [384, 116] width 6 height 6
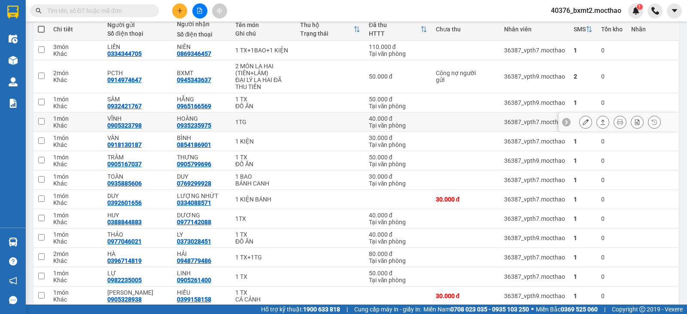
click at [344, 124] on td at bounding box center [330, 122] width 68 height 19
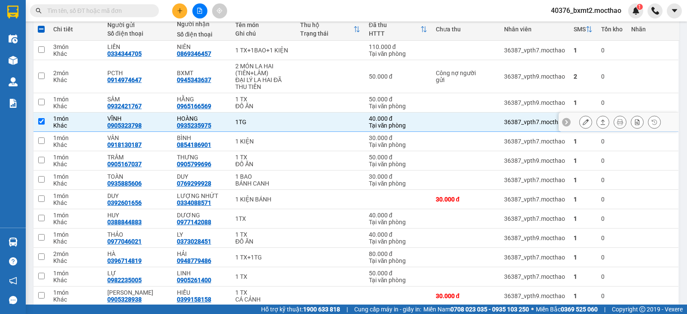
click at [344, 124] on td at bounding box center [330, 122] width 68 height 19
checkbox input "false"
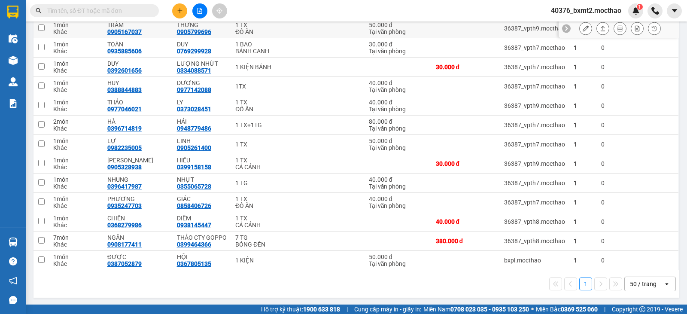
scroll to position [236, 0]
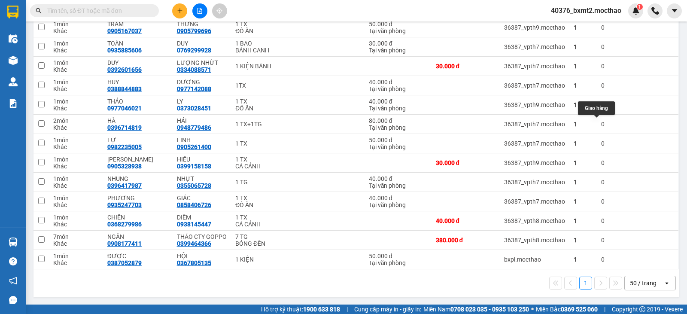
click at [594, 116] on div "ver 1.8.146 Kho gửi Trên xe Kho nhận Kho công nợ Hàng đã giao CÔNG NỢ TIỀN MĂ…" at bounding box center [356, 45] width 653 height 511
click at [482, 120] on td at bounding box center [466, 124] width 68 height 19
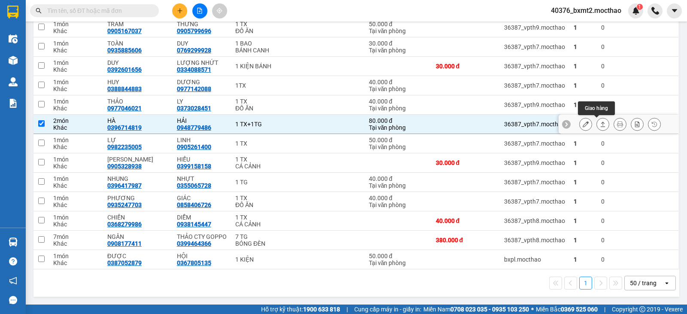
click at [600, 124] on icon at bounding box center [603, 124] width 6 height 6
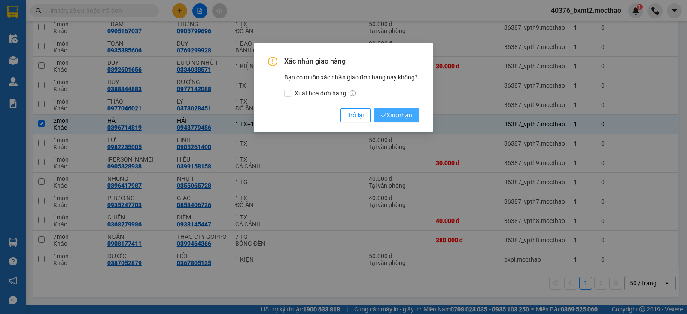
click at [388, 110] on button "Xác nhận" at bounding box center [396, 115] width 45 height 14
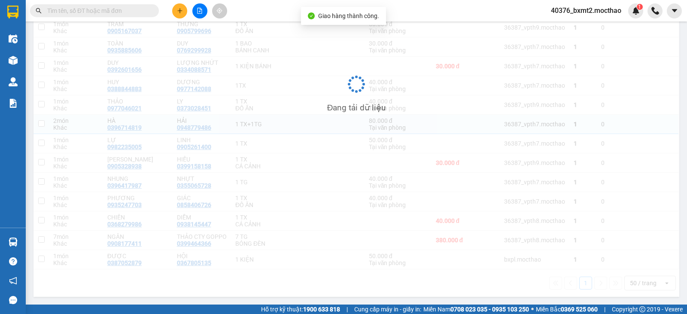
checkbox input "false"
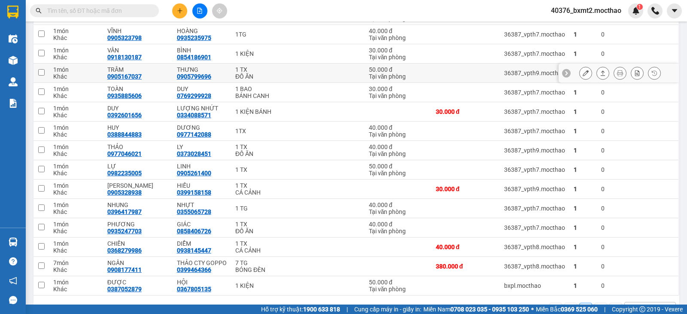
scroll to position [217, 0]
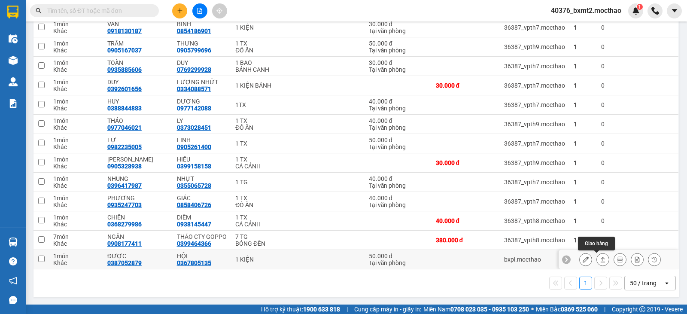
click at [600, 261] on icon at bounding box center [603, 259] width 6 height 6
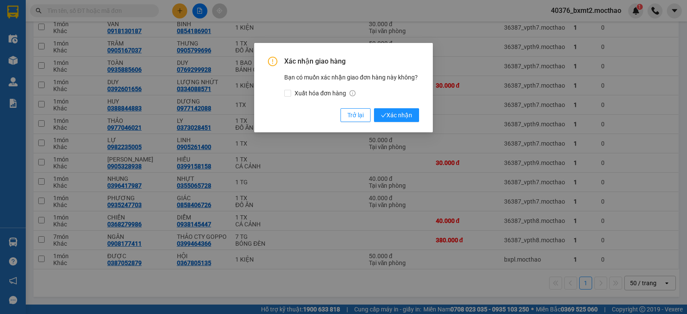
click at [596, 261] on div "Xác nhận giao hàng Bạn có muốn xác nhận giao đơn hàng này không? Xuất hóa đơn h…" at bounding box center [343, 157] width 687 height 314
click at [395, 125] on div "Xác nhận giao hàng Bạn có muốn xác nhận giao đơn hàng này không? Xuất hóa đơn h…" at bounding box center [343, 87] width 179 height 89
click at [404, 113] on span "Xác nhận" at bounding box center [396, 114] width 31 height 9
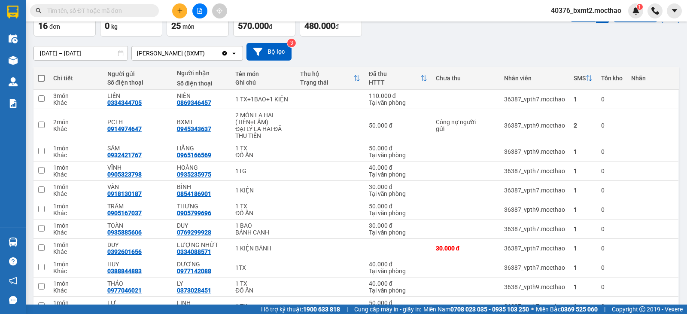
scroll to position [0, 0]
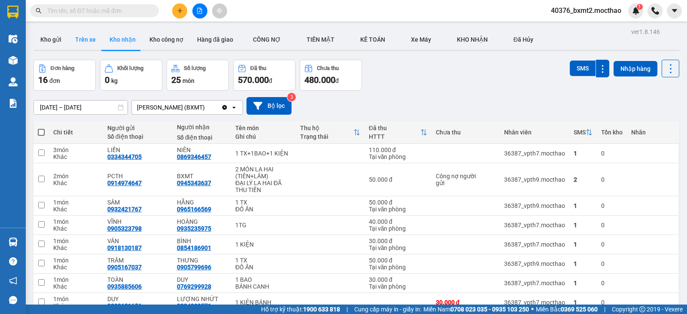
click at [88, 40] on button "Trên xe" at bounding box center [85, 39] width 34 height 21
